Goal: Information Seeking & Learning: Understand process/instructions

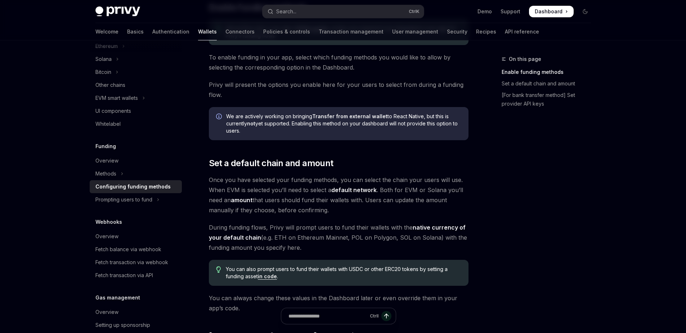
scroll to position [283, 0]
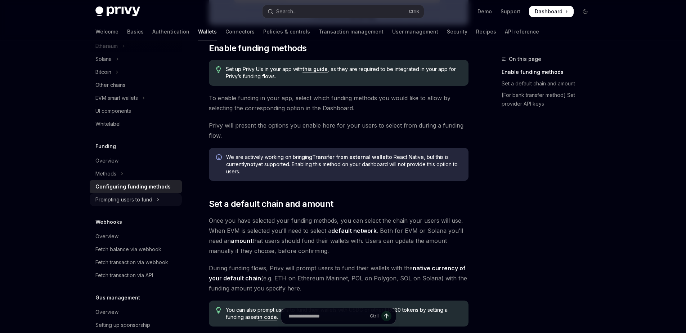
click at [148, 200] on div "Prompting users to fund" at bounding box center [123, 199] width 57 height 9
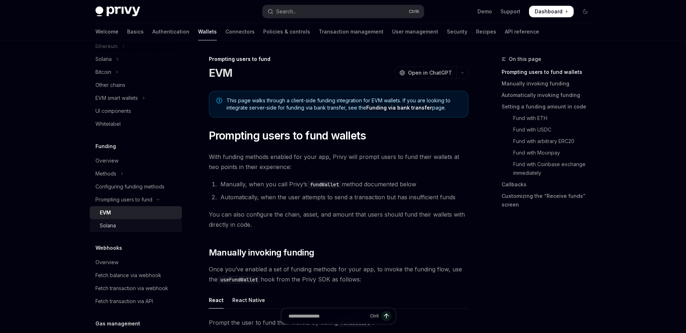
click at [122, 226] on div "Solana" at bounding box center [139, 225] width 78 height 9
type textarea "*"
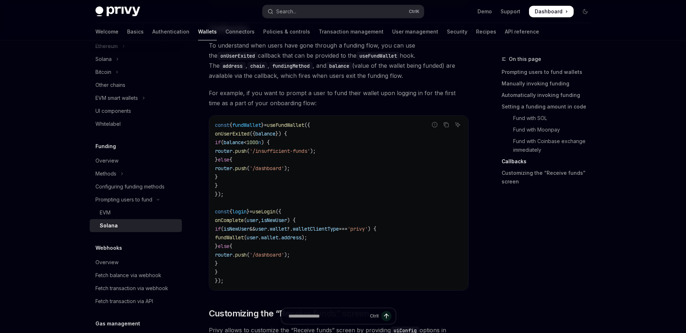
scroll to position [1038, 0]
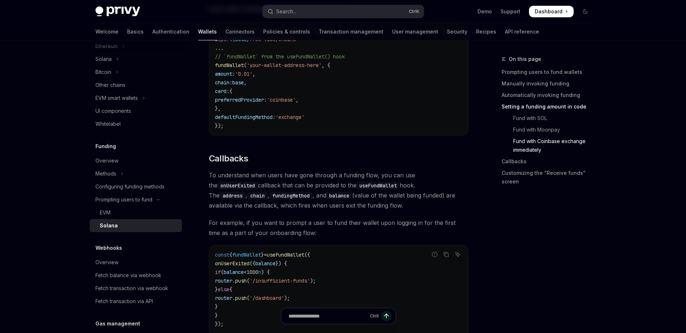
click at [357, 190] on code "useFundWallet" at bounding box center [378, 186] width 43 height 8
click at [269, 200] on code "fundingMethod" at bounding box center [290, 196] width 43 height 8
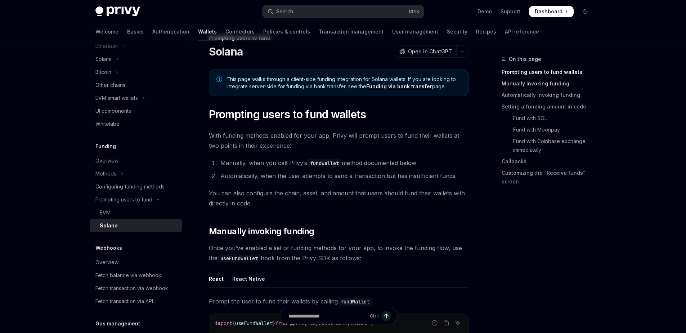
scroll to position [0, 0]
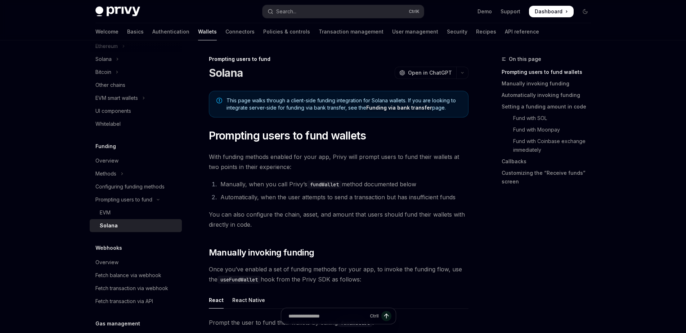
click at [403, 107] on link "Funding via bank transfer" at bounding box center [399, 107] width 66 height 6
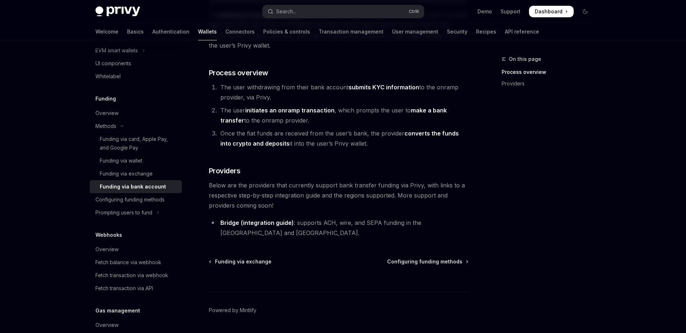
scroll to position [119, 0]
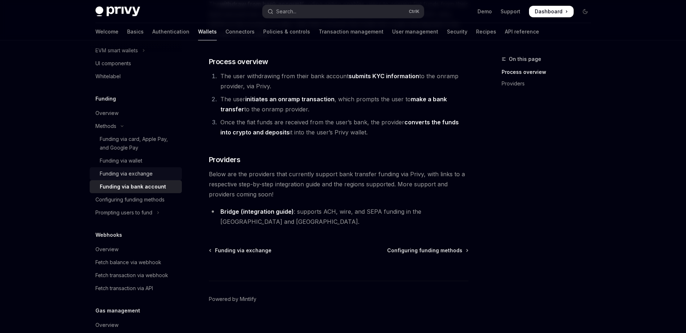
click at [108, 175] on div "Funding via exchange" at bounding box center [126, 173] width 53 height 9
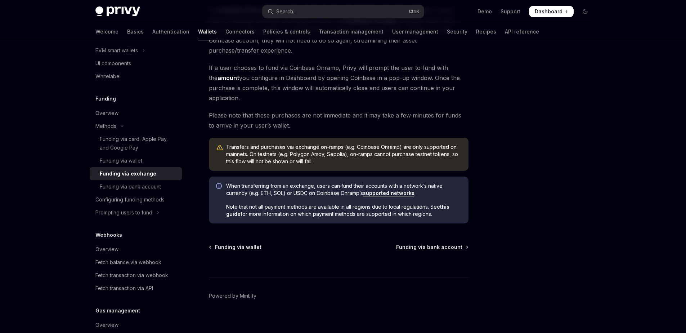
scroll to position [93, 0]
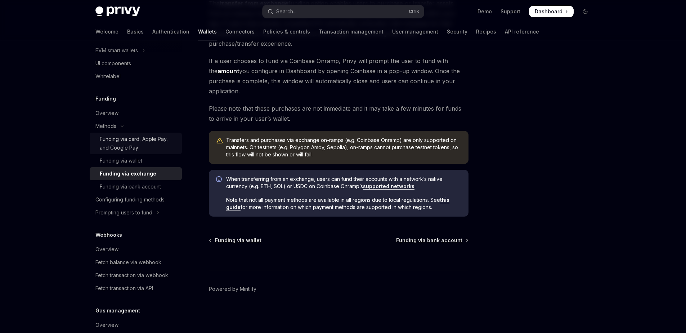
click at [133, 152] on div "Funding via card, Apple Pay, and Google Pay" at bounding box center [139, 143] width 78 height 17
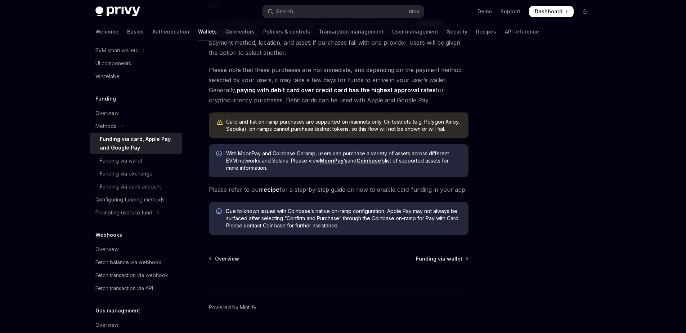
scroll to position [173, 0]
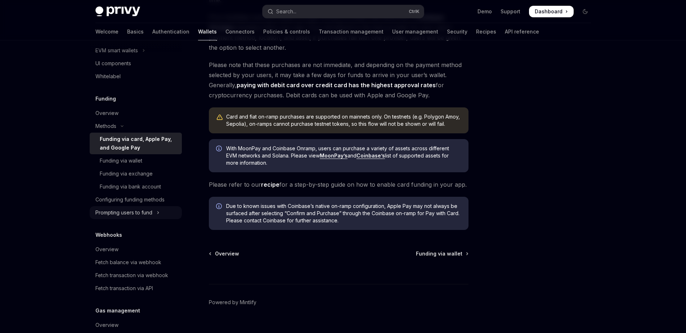
click at [162, 214] on button "Prompting users to fund" at bounding box center [136, 212] width 92 height 13
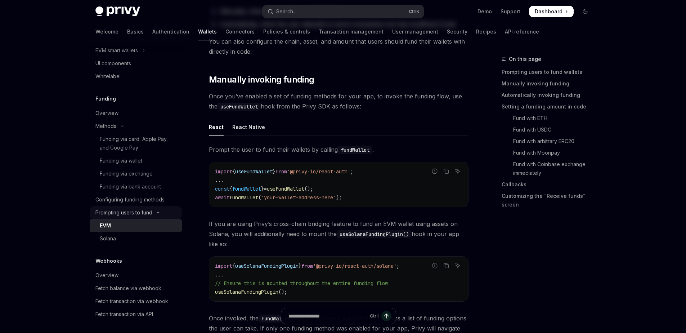
type textarea "*"
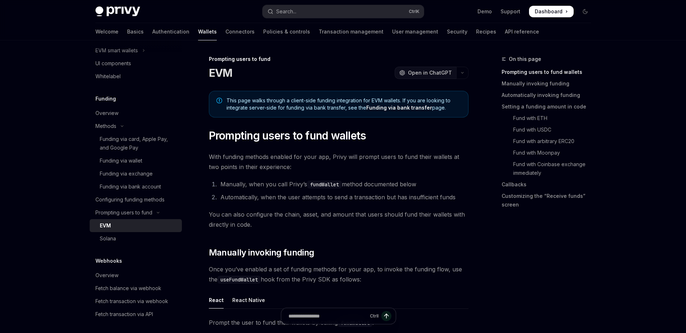
click at [435, 71] on span "Open in ChatGPT" at bounding box center [430, 72] width 44 height 7
